Goal: Task Accomplishment & Management: Manage account settings

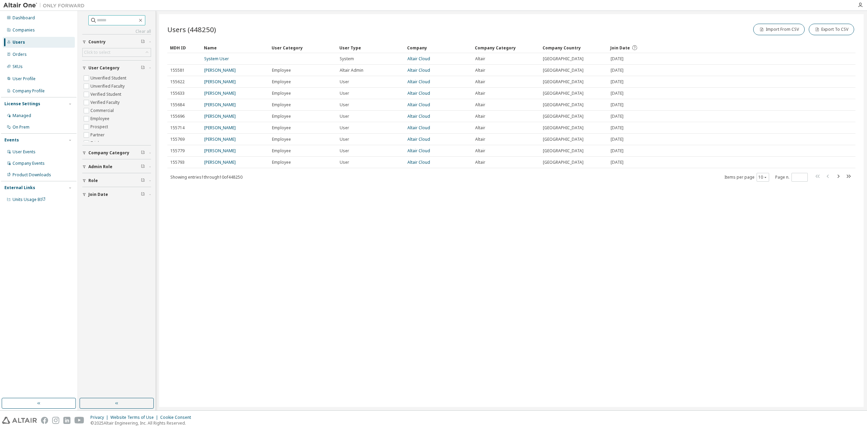
click at [109, 18] on input "text" at bounding box center [117, 20] width 41 height 7
paste input "**********"
type input "**********"
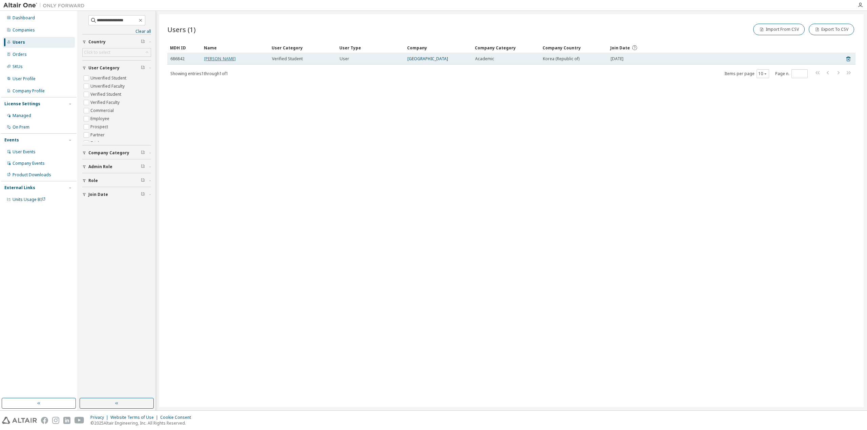
click at [228, 59] on link "[PERSON_NAME]" at bounding box center [219, 59] width 31 height 6
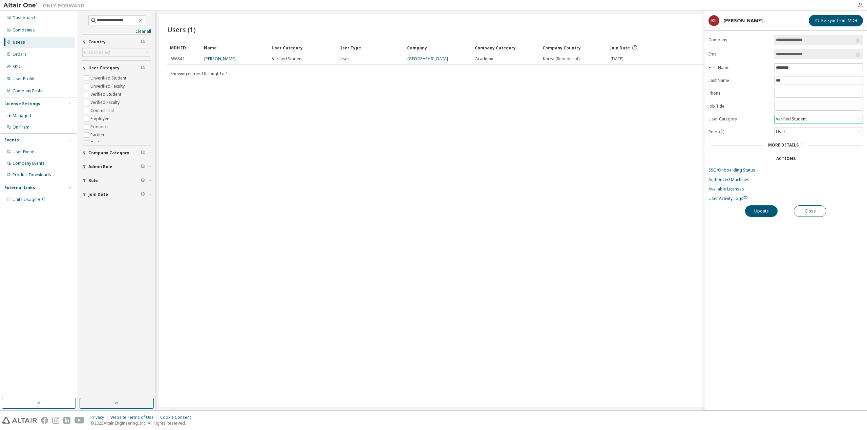
click at [827, 118] on div "Verified Student" at bounding box center [819, 119] width 88 height 8
click at [751, 118] on label "User Category" at bounding box center [739, 118] width 62 height 5
click at [742, 168] on link "SSO/Onboarding Status" at bounding box center [785, 170] width 154 height 5
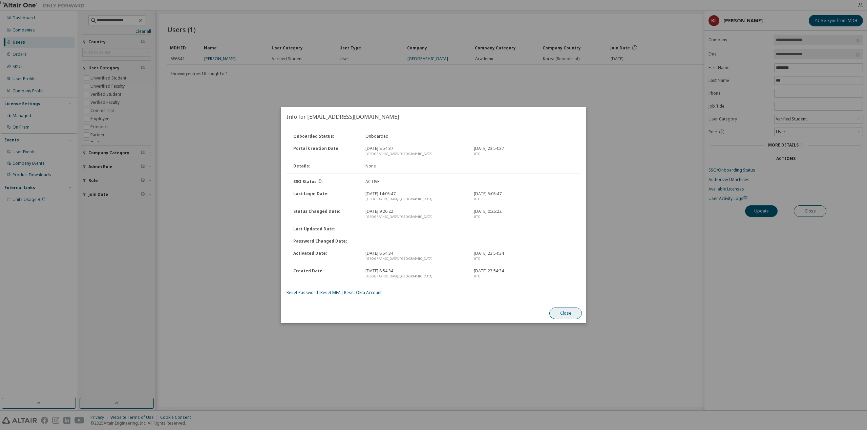
click at [562, 312] on button "Close" at bounding box center [565, 314] width 33 height 12
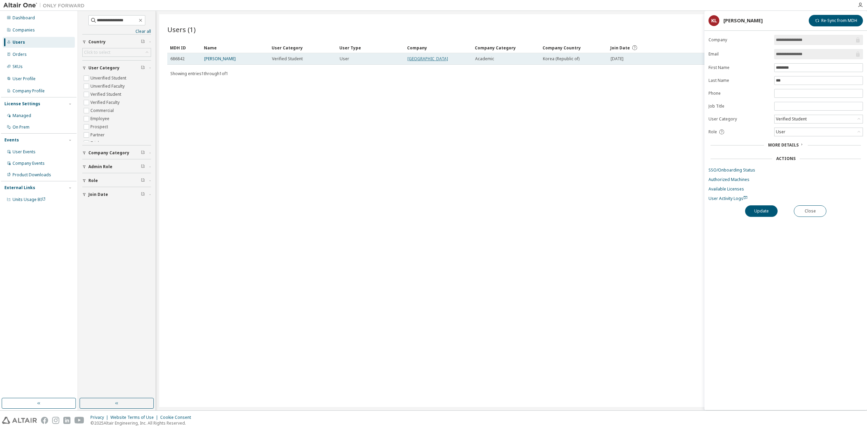
click at [427, 58] on link "[GEOGRAPHIC_DATA]" at bounding box center [427, 59] width 41 height 6
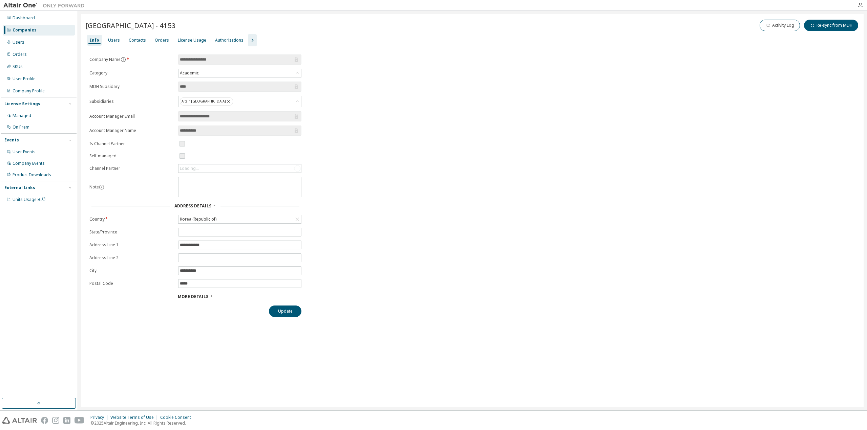
click at [240, 38] on div "Info Users Contacts Orders License Usage Authorizations" at bounding box center [472, 40] width 774 height 12
click at [248, 38] on icon "button" at bounding box center [252, 40] width 8 height 8
click at [302, 41] on div "Info Users Contacts Orders License Usage Authorizations License Priority Groups…" at bounding box center [472, 40] width 774 height 12
click at [301, 40] on div "Groups" at bounding box center [298, 40] width 20 height 11
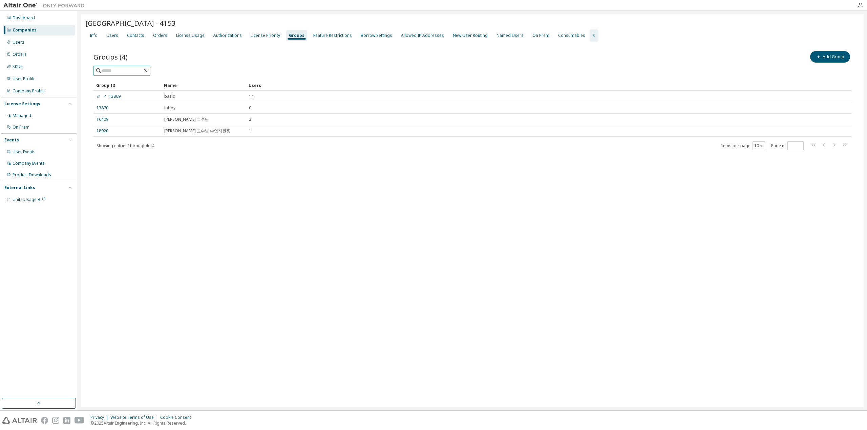
click at [135, 68] on input "text" at bounding box center [122, 70] width 41 height 7
paste input "**********"
type input "*"
click at [106, 34] on div "Users" at bounding box center [112, 35] width 12 height 5
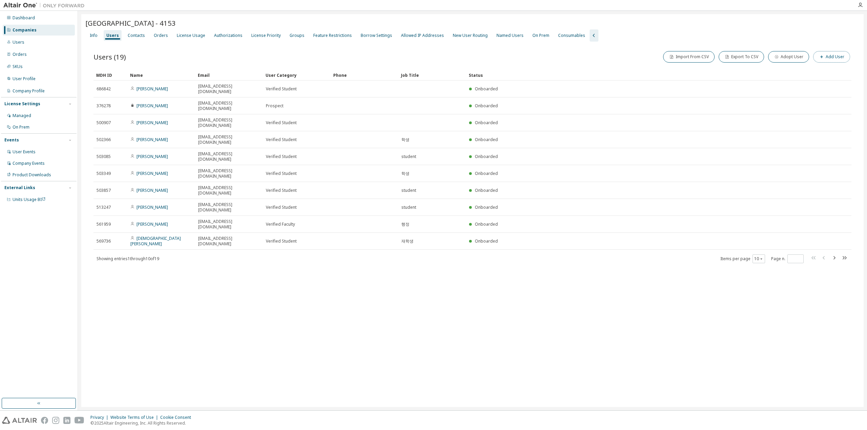
click at [838, 56] on button "Add User" at bounding box center [831, 57] width 37 height 12
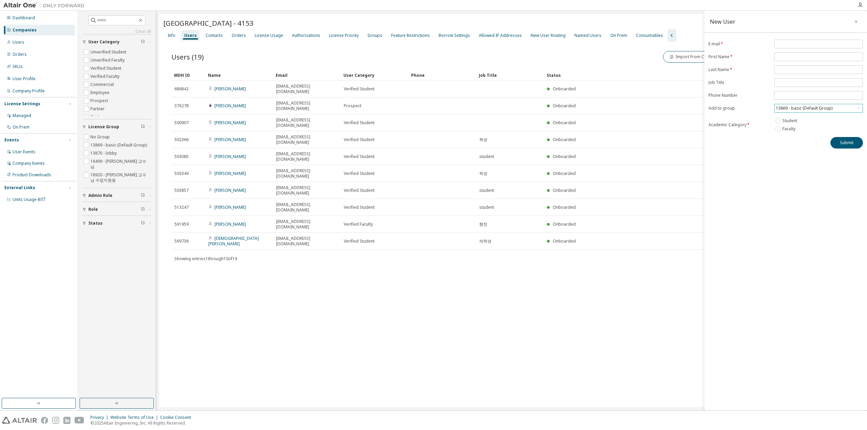
click at [789, 109] on div "13869 - basic (Default Group)" at bounding box center [804, 108] width 59 height 7
click at [801, 150] on li "18920 - [PERSON_NAME] 교수님 수업지원용" at bounding box center [818, 151] width 87 height 9
click at [798, 183] on div "New User E-mail * First Name * Last Name * Job Title Phone Number Add to group …" at bounding box center [785, 211] width 163 height 400
click at [858, 20] on icon "button" at bounding box center [856, 21] width 5 height 5
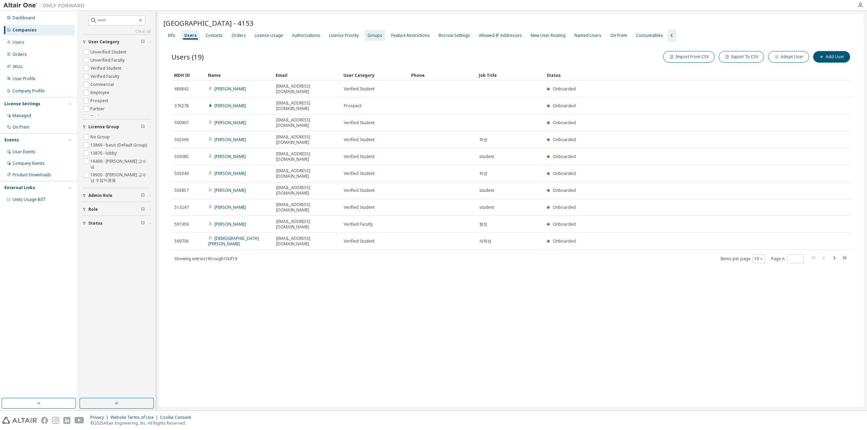
click at [375, 38] on div "Groups" at bounding box center [374, 35] width 15 height 5
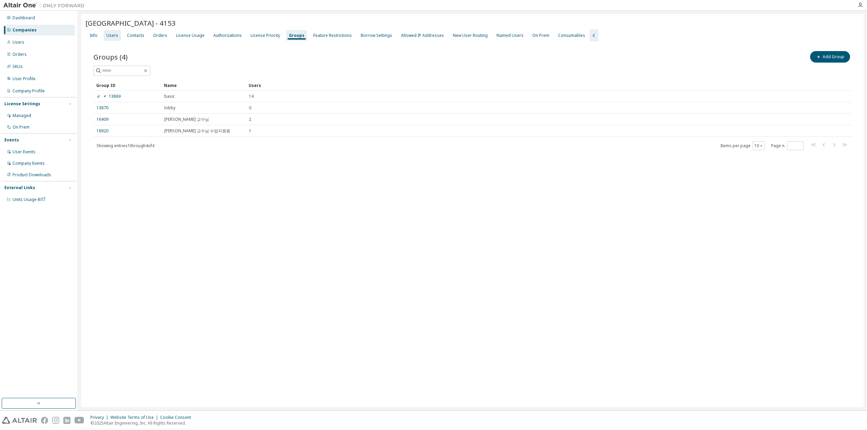
click at [113, 39] on div "Users" at bounding box center [112, 35] width 17 height 11
